Goal: Check status: Check status

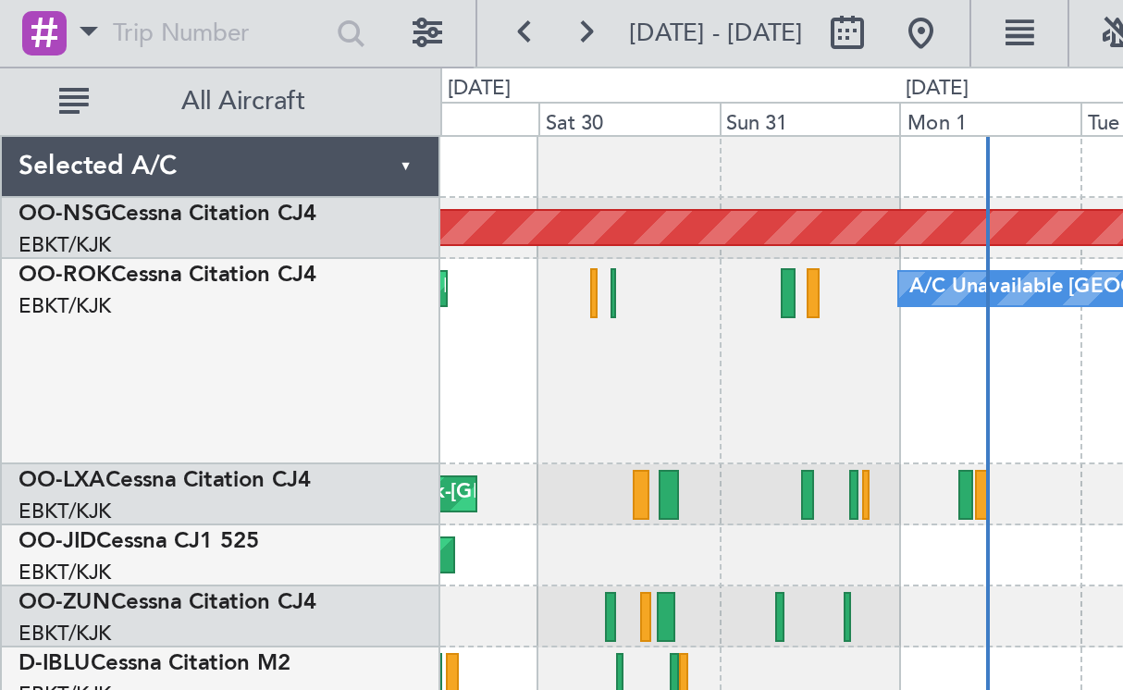
click at [706, 18] on span "Refresh" at bounding box center [698, 16] width 78 height 13
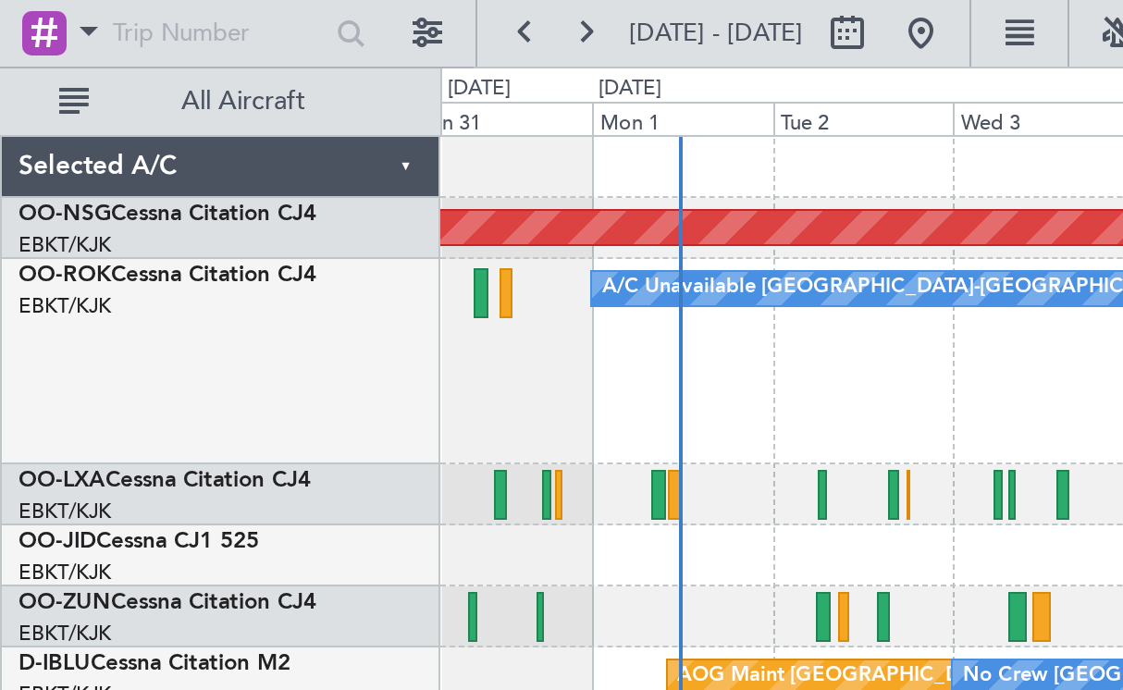
click at [695, 498] on div "Planned Maint [GEOGRAPHIC_DATA] ([GEOGRAPHIC_DATA]) A/C Unavailable [GEOGRAPHIC…" at bounding box center [671, 379] width 903 height 622
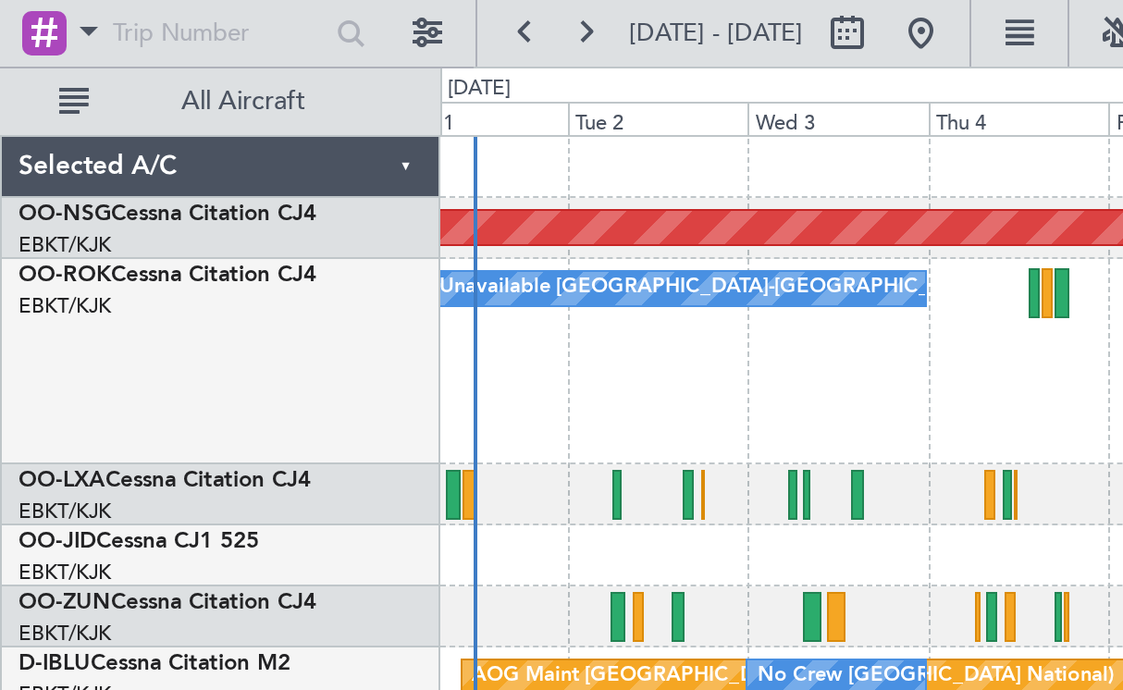
click at [857, 468] on div "Planned Maint [GEOGRAPHIC_DATA] ([GEOGRAPHIC_DATA]) A/C Unavailable [GEOGRAPHIC…" at bounding box center [671, 379] width 903 height 622
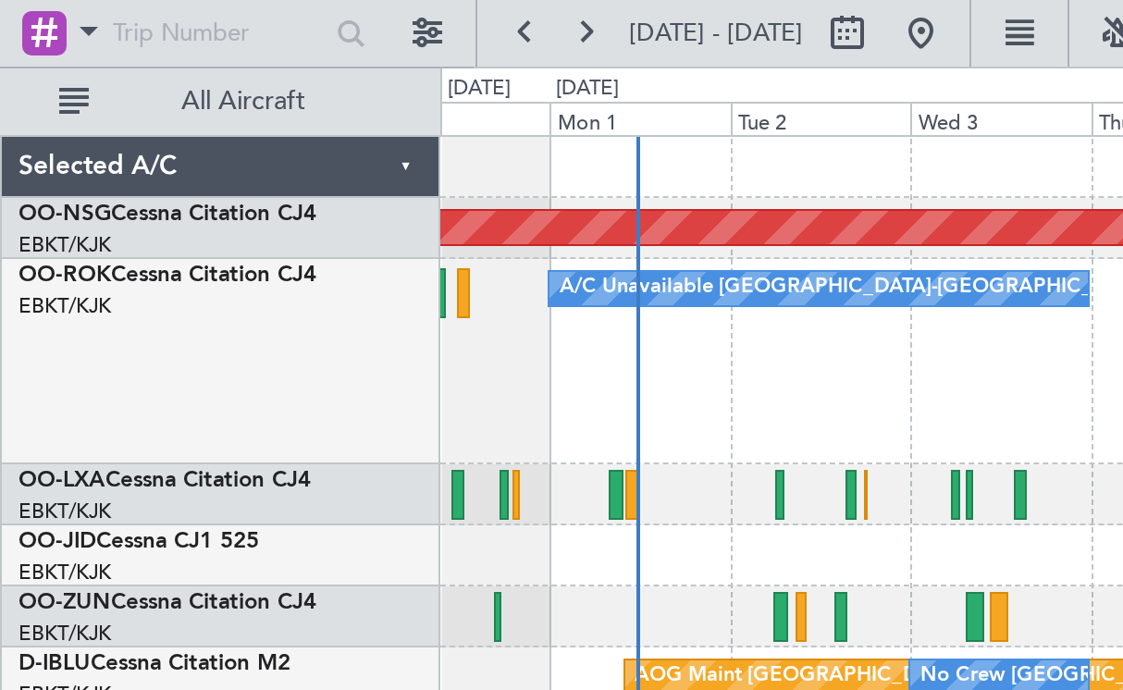
click at [685, 474] on div "Planned Maint [GEOGRAPHIC_DATA] ([GEOGRAPHIC_DATA]) A/C Unavailable [GEOGRAPHIC…" at bounding box center [671, 379] width 903 height 622
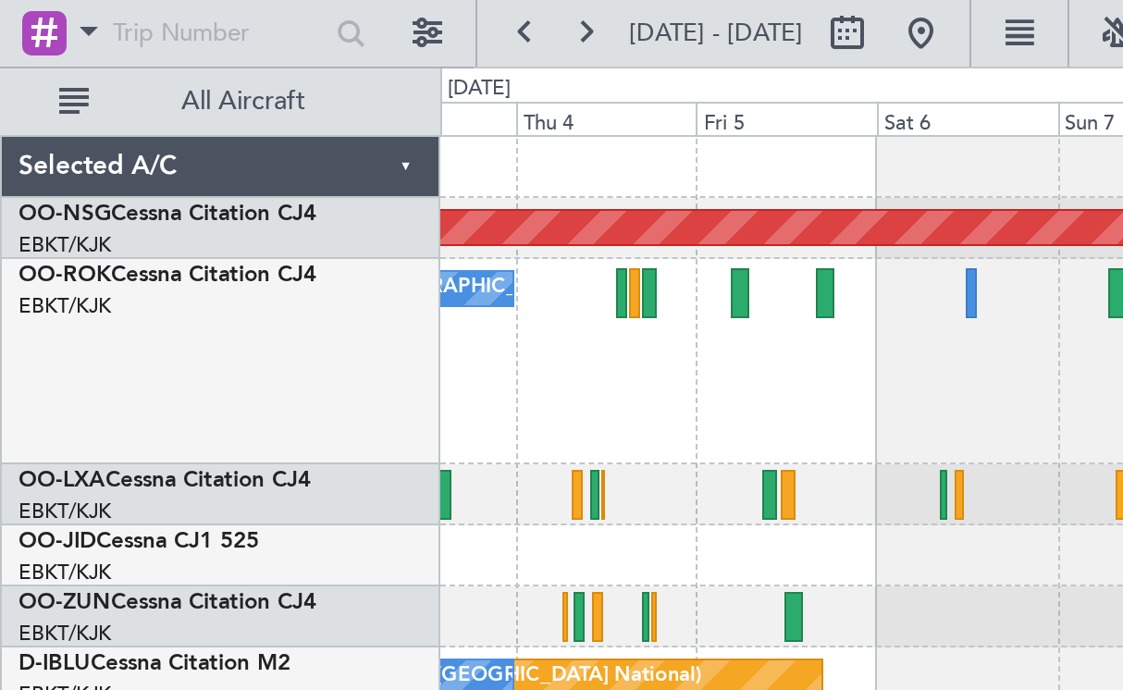
click at [763, 191] on div "A/C Unavailable [GEOGRAPHIC_DATA]-[GEOGRAPHIC_DATA] Planned Maint [GEOGRAPHIC_D…" at bounding box center [671, 180] width 902 height 103
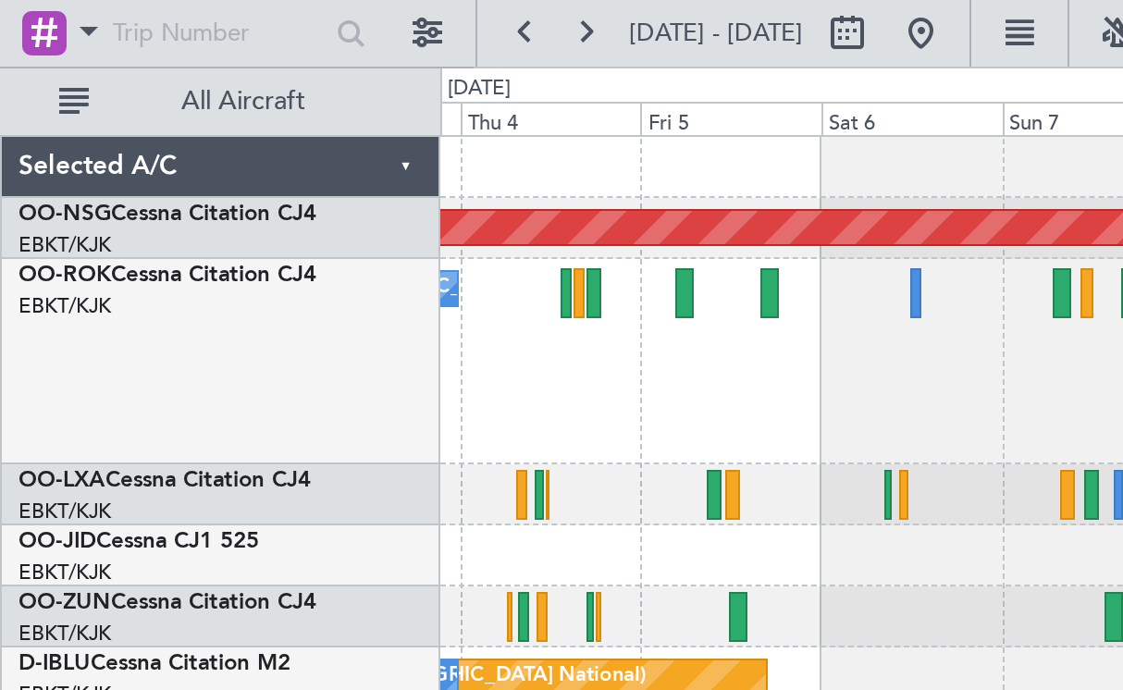
click at [970, 257] on div "Planned Maint [GEOGRAPHIC_DATA] ([GEOGRAPHIC_DATA] National)" at bounding box center [671, 247] width 902 height 31
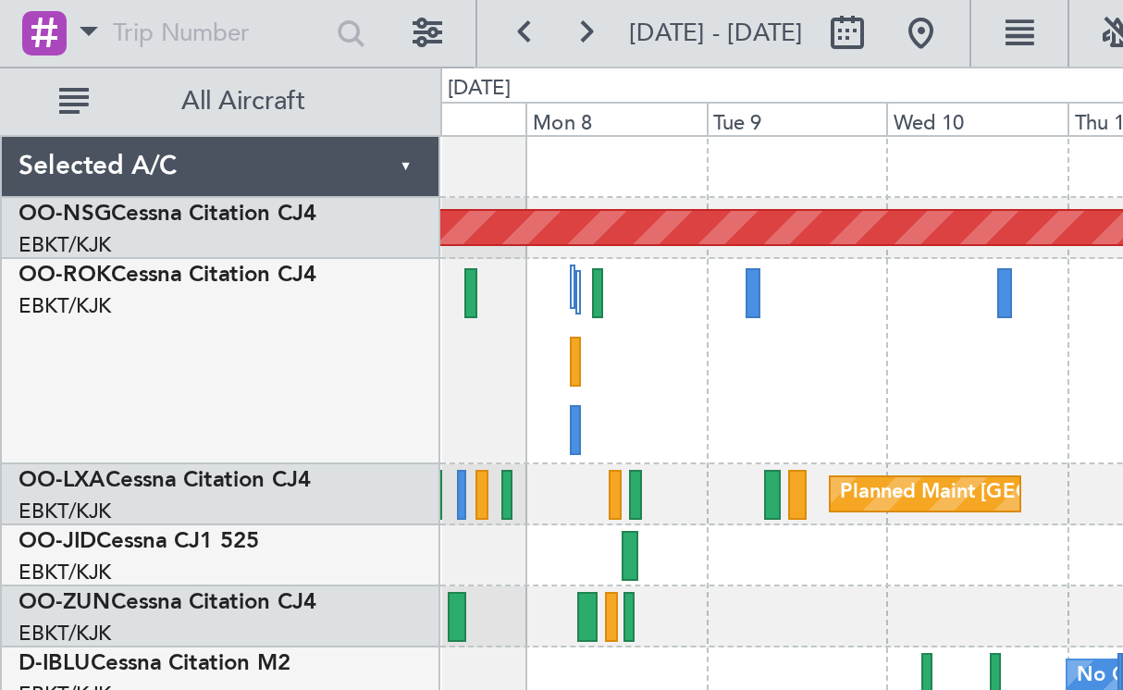
click at [523, 300] on div at bounding box center [671, 308] width 902 height 31
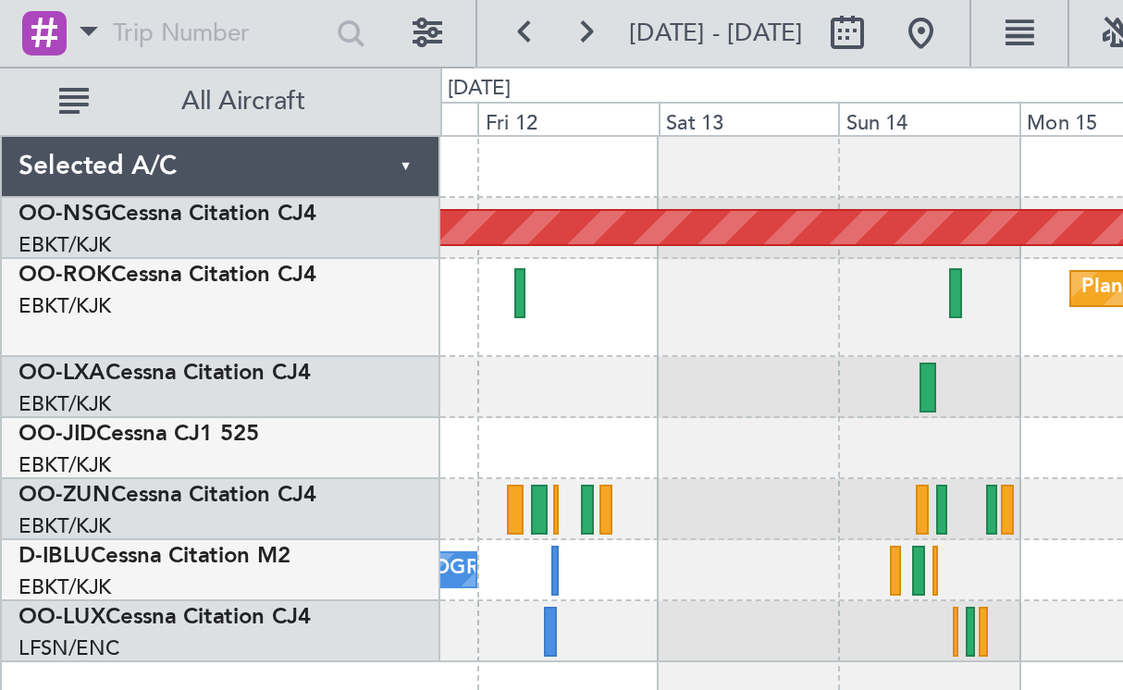
click at [589, 357] on div "Planned Maint [GEOGRAPHIC_DATA] ([GEOGRAPHIC_DATA]) Planned Maint [GEOGRAPHIC_D…" at bounding box center [671, 379] width 903 height 622
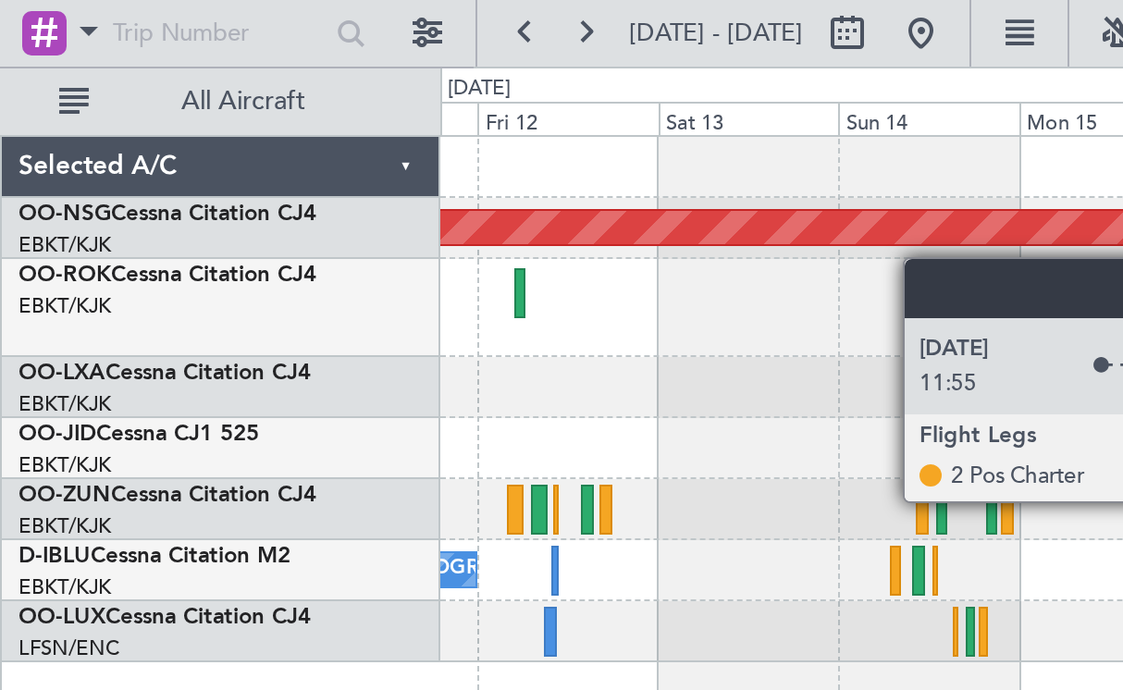
click at [737, 250] on div at bounding box center [736, 253] width 5 height 22
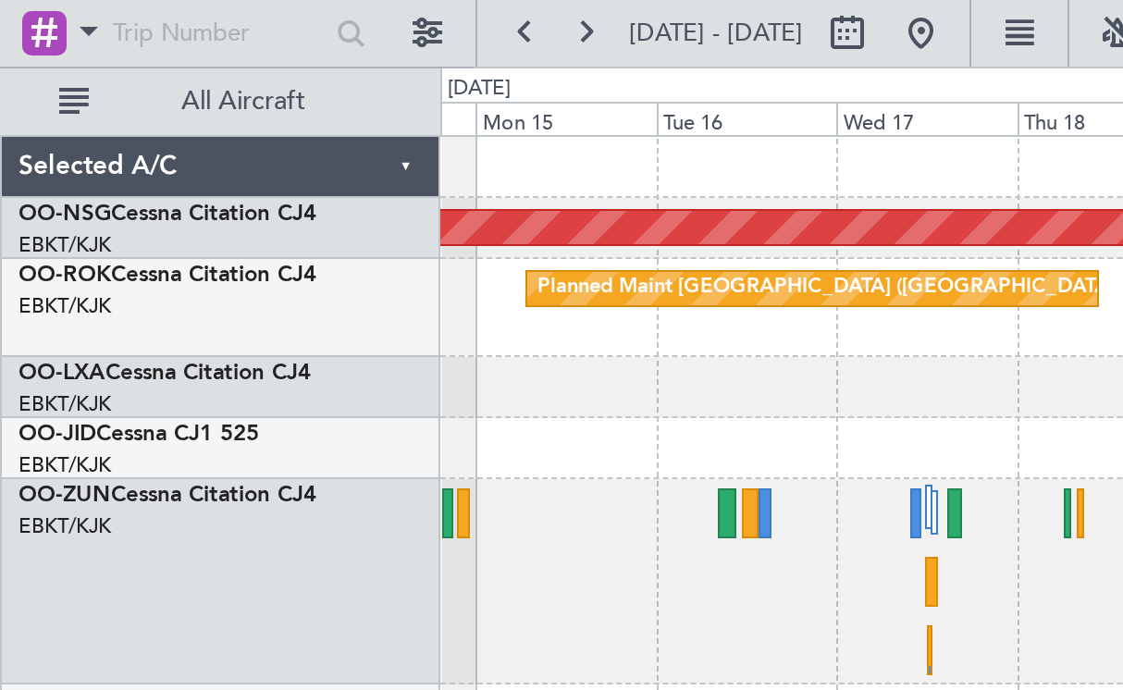
click at [744, 268] on div "Planned Maint [GEOGRAPHIC_DATA] ([GEOGRAPHIC_DATA]) Planned Maint [GEOGRAPHIC_D…" at bounding box center [671, 235] width 902 height 335
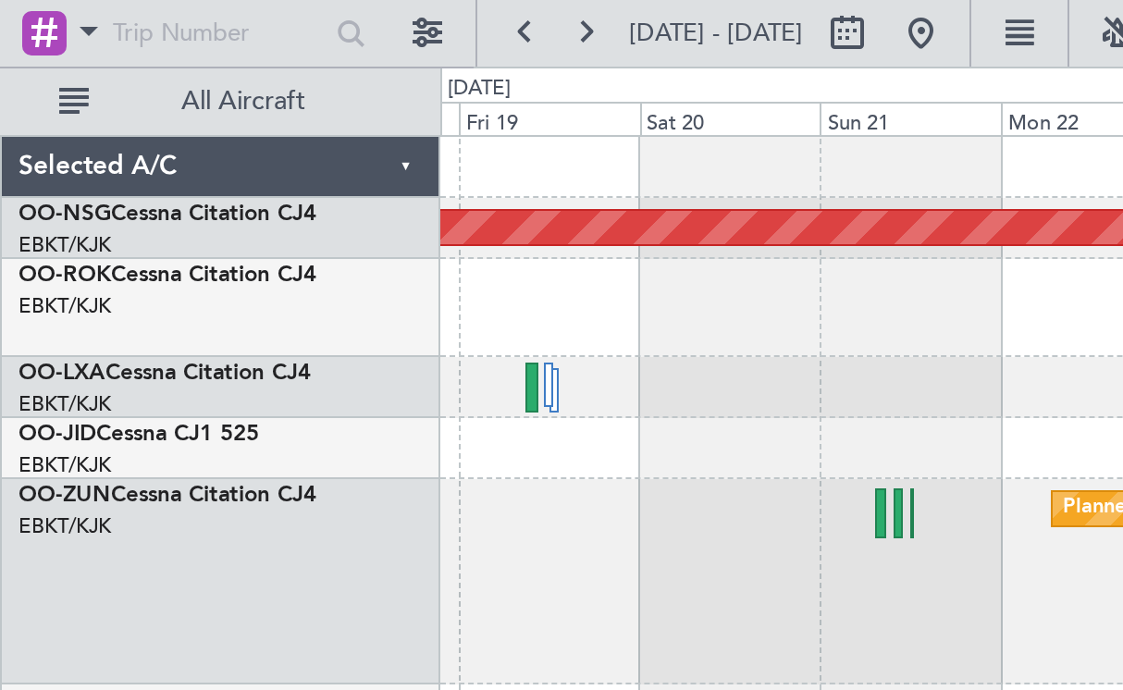
click at [754, 290] on div "Planned Maint Kortrijk-[GEOGRAPHIC_DATA]" at bounding box center [671, 291] width 902 height 103
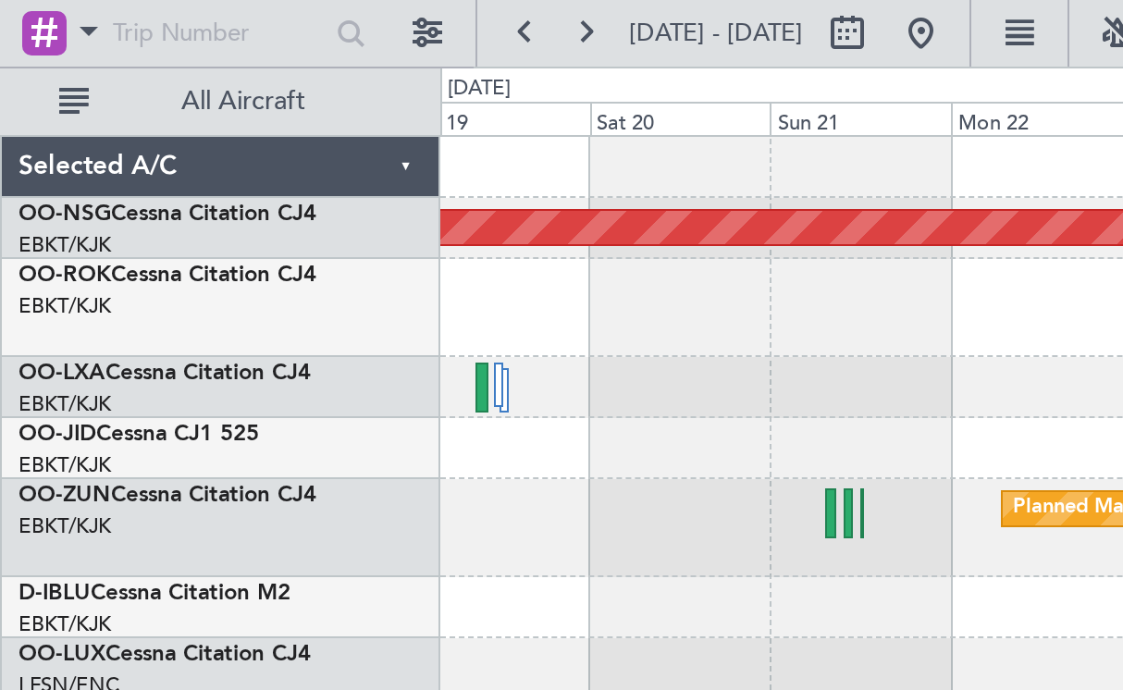
click at [1011, 296] on div "Planned Maint [GEOGRAPHIC_DATA] ([GEOGRAPHIC_DATA]) Owner [GEOGRAPHIC_DATA]-[GE…" at bounding box center [671, 208] width 902 height 281
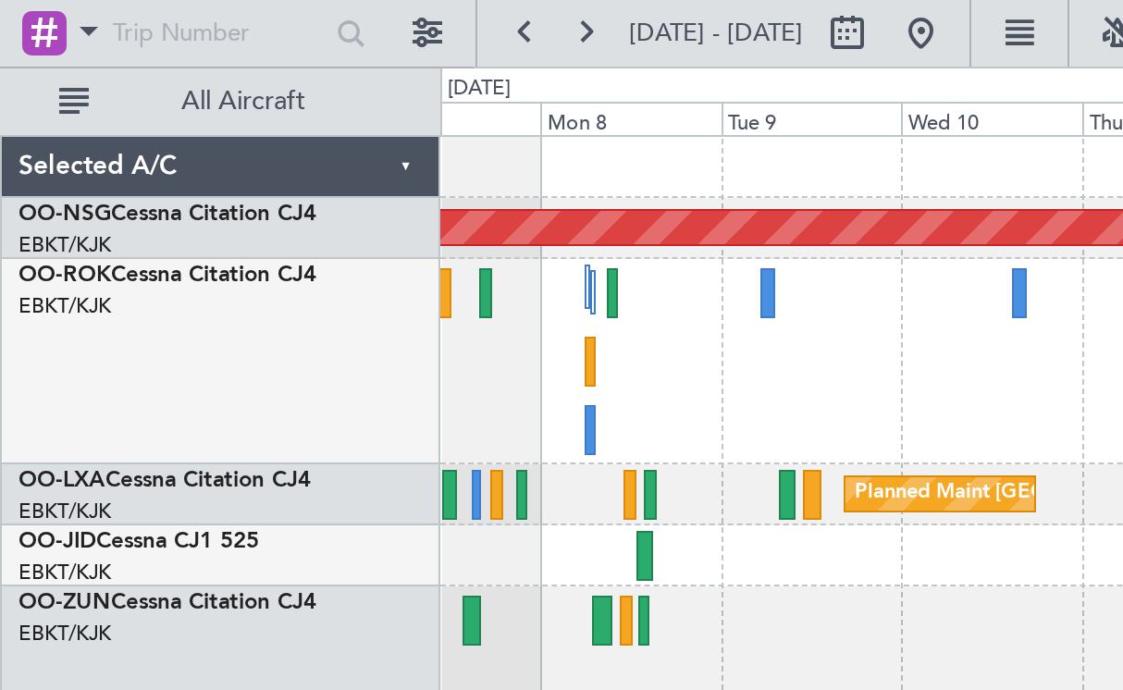
click at [967, 443] on div "Planned Maint [GEOGRAPHIC_DATA] ([GEOGRAPHIC_DATA]) Planned Maint [GEOGRAPHIC_D…" at bounding box center [671, 379] width 903 height 622
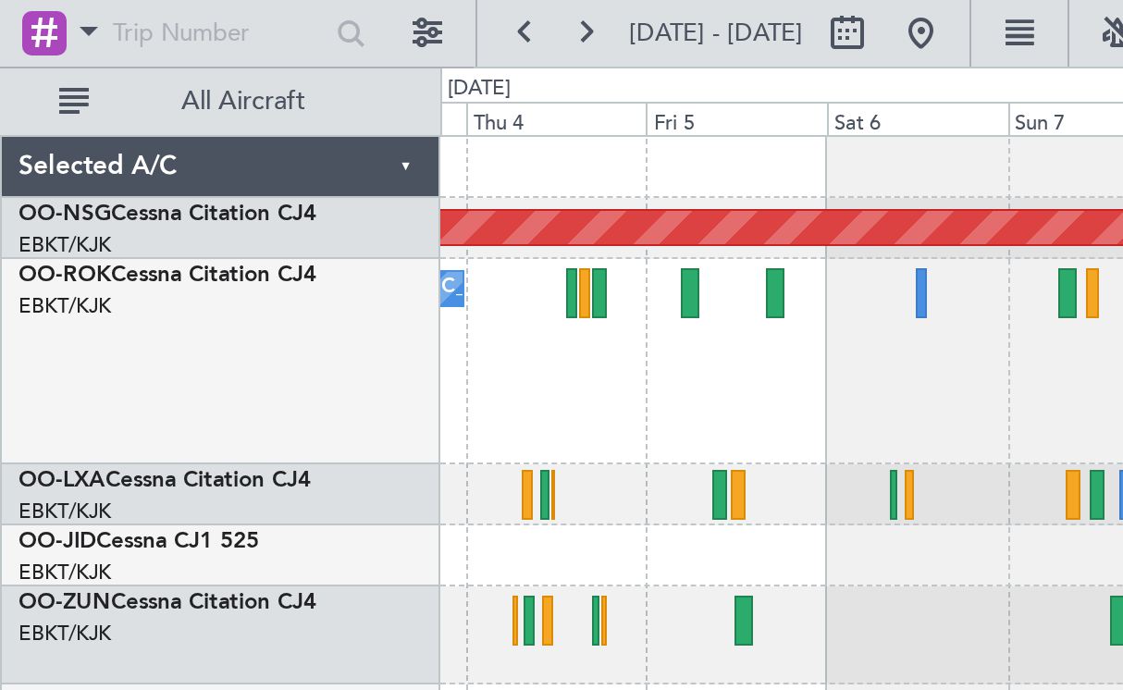
click at [744, 478] on div "Planned Maint [GEOGRAPHIC_DATA] ([GEOGRAPHIC_DATA]) A/C Unavailable [GEOGRAPHIC…" at bounding box center [671, 379] width 903 height 622
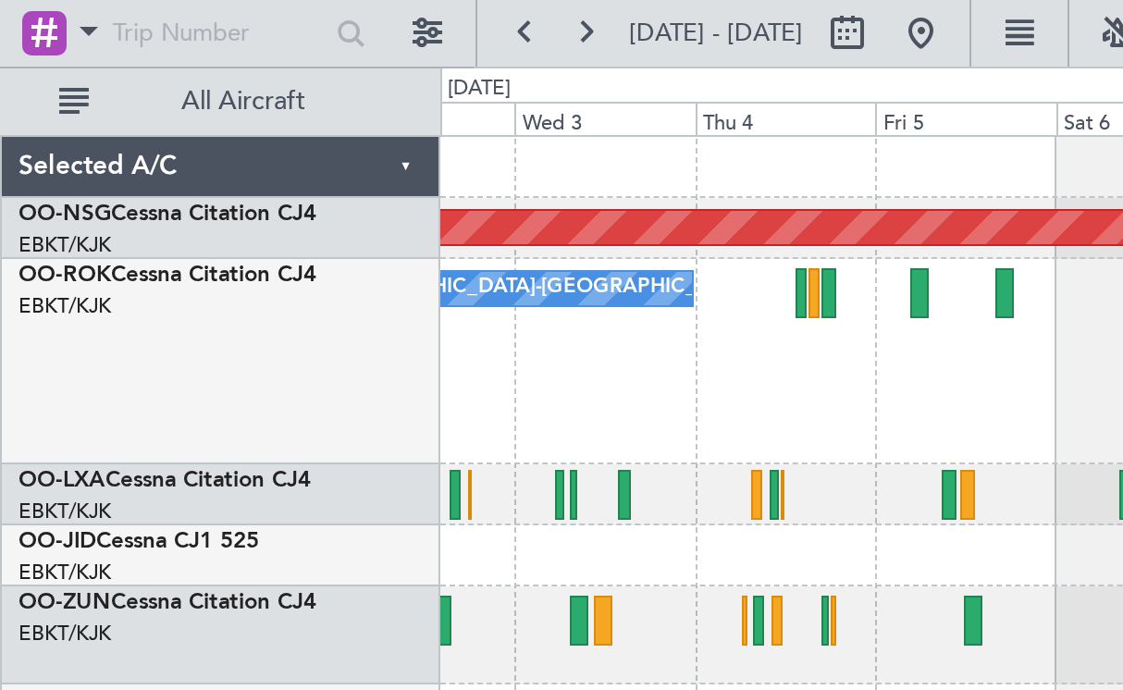
click at [675, 281] on div "Planned Maint [GEOGRAPHIC_DATA] ([GEOGRAPHIC_DATA]) A/C Unavailable [GEOGRAPHIC…" at bounding box center [671, 235] width 902 height 335
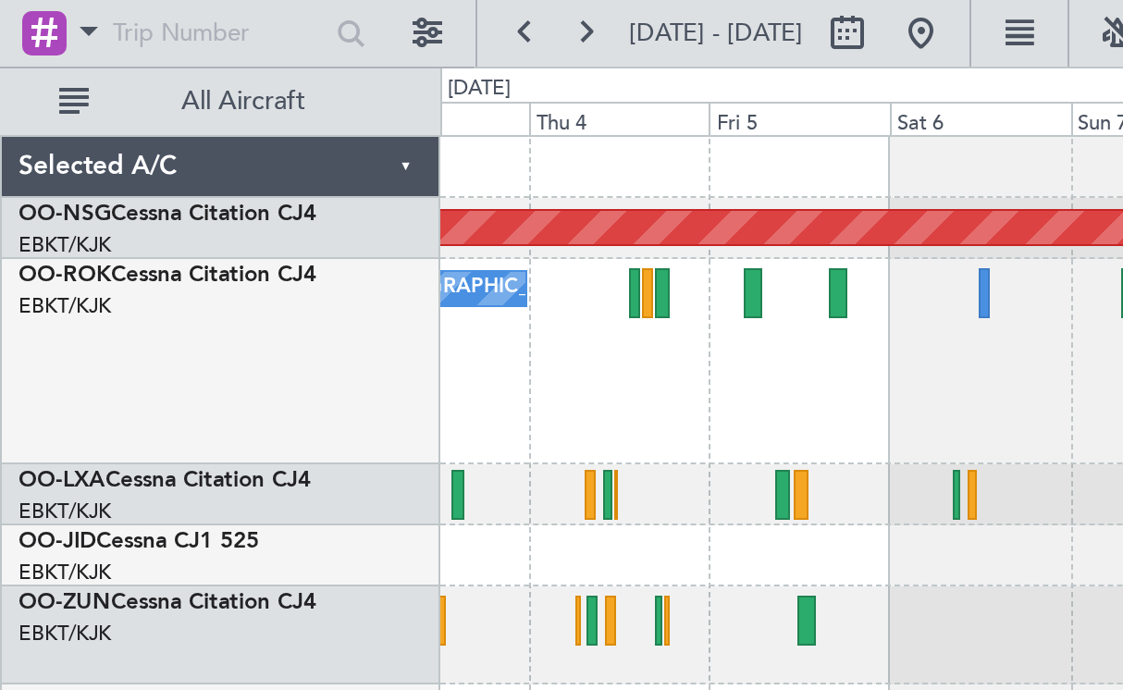
click at [665, 156] on div "A/C Unavailable [GEOGRAPHIC_DATA]-[GEOGRAPHIC_DATA] Planned Maint [GEOGRAPHIC_D…" at bounding box center [671, 180] width 902 height 103
